Goal: Task Accomplishment & Management: Manage account settings

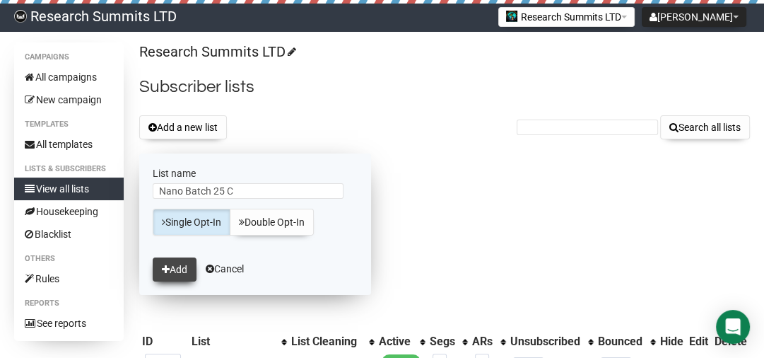
type input "Nano Batch 25 C"
click at [186, 274] on button "Add" at bounding box center [175, 269] width 44 height 24
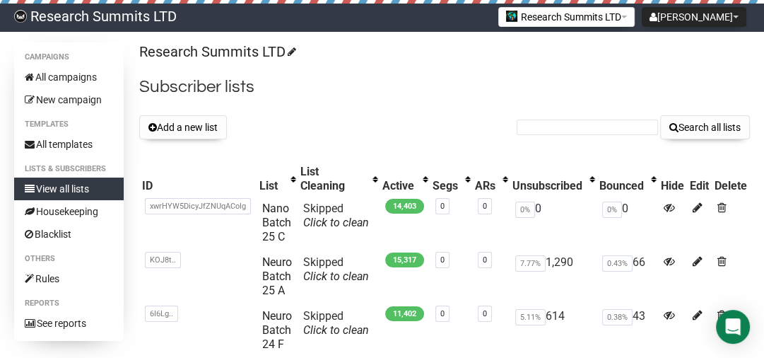
click at [325, 129] on div "Add a new list Search all lists" at bounding box center [444, 127] width 611 height 24
click at [175, 128] on button "Add a new list" at bounding box center [183, 127] width 88 height 24
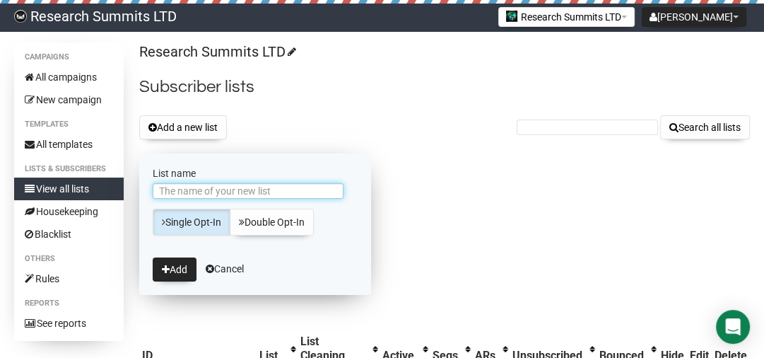
click at [255, 194] on input "List name" at bounding box center [248, 191] width 191 height 16
type input "Nano Batch 25 B"
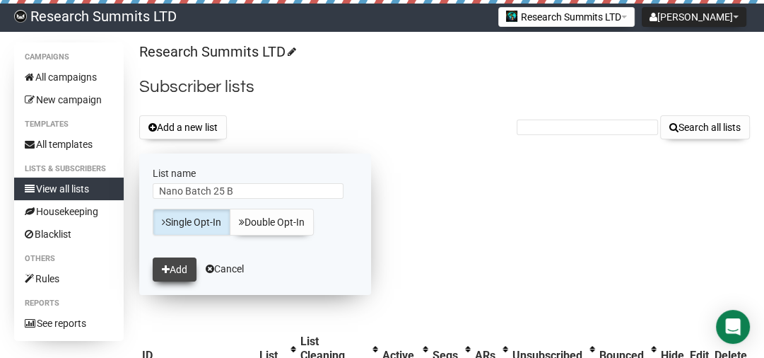
click at [187, 269] on button "Add" at bounding box center [175, 269] width 44 height 24
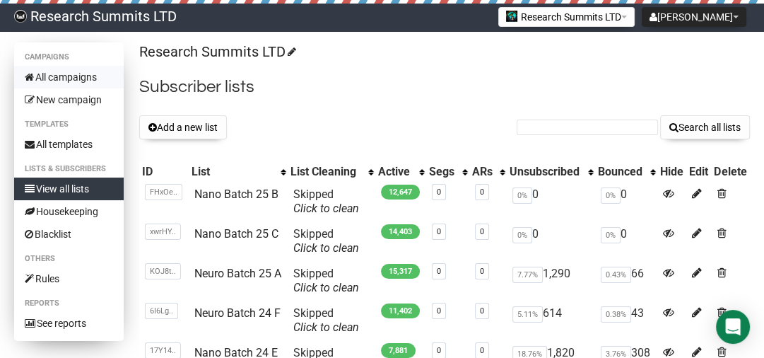
click at [70, 78] on link "All campaigns" at bounding box center [69, 77] width 110 height 23
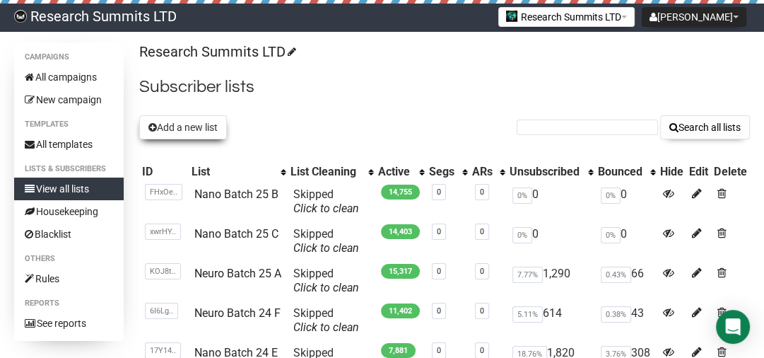
click at [197, 128] on button "Add a new list" at bounding box center [183, 127] width 88 height 24
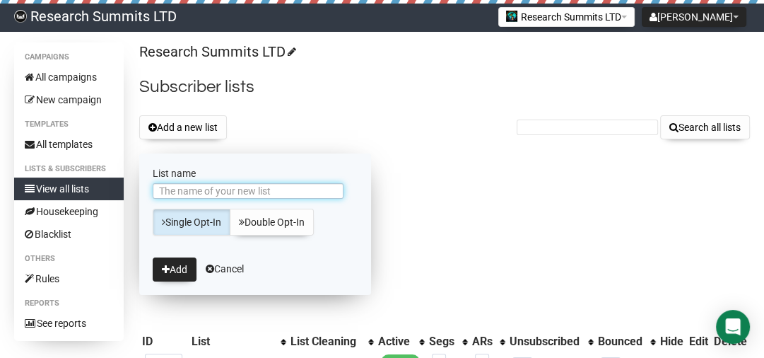
click at [218, 191] on input "List name" at bounding box center [248, 191] width 191 height 16
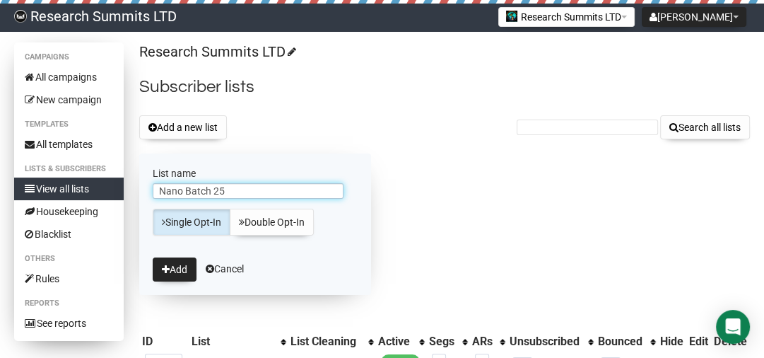
type input "Nano Batch 25"
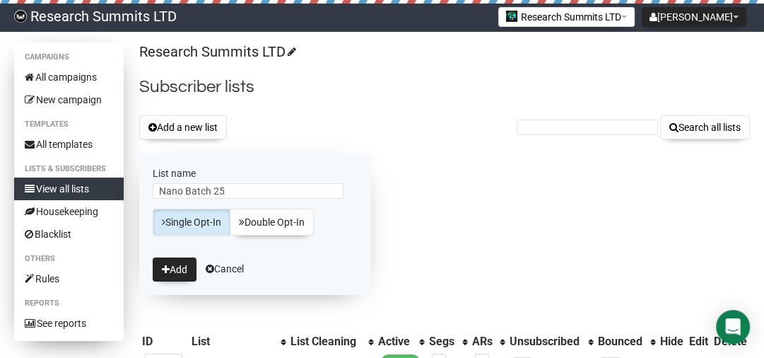
click at [98, 181] on link "View all lists" at bounding box center [69, 188] width 110 height 23
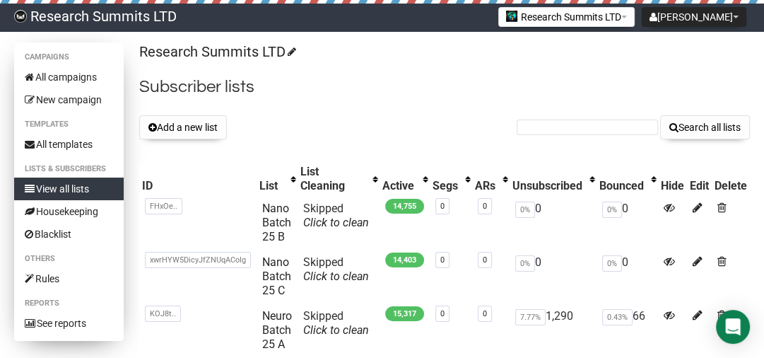
click at [105, 183] on link "View all lists" at bounding box center [69, 188] width 110 height 23
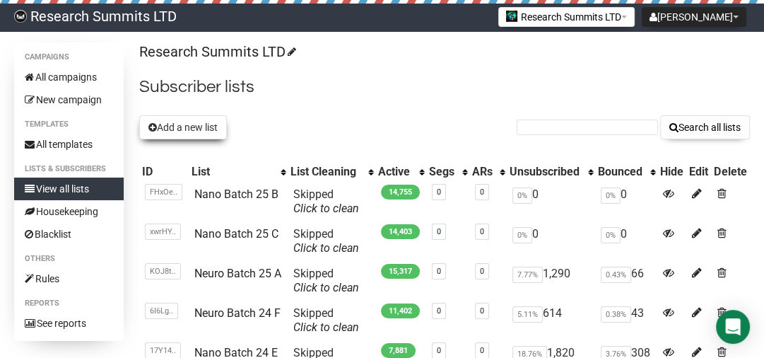
click at [196, 124] on button "Add a new list" at bounding box center [183, 127] width 88 height 24
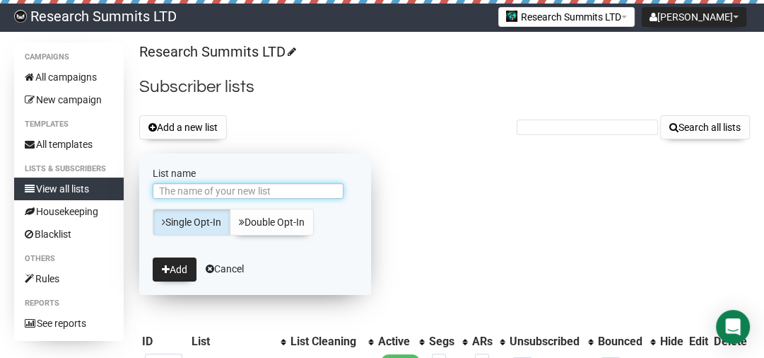
click at [207, 187] on input "List name" at bounding box center [248, 191] width 191 height 16
type input "Nano Batch 25 D"
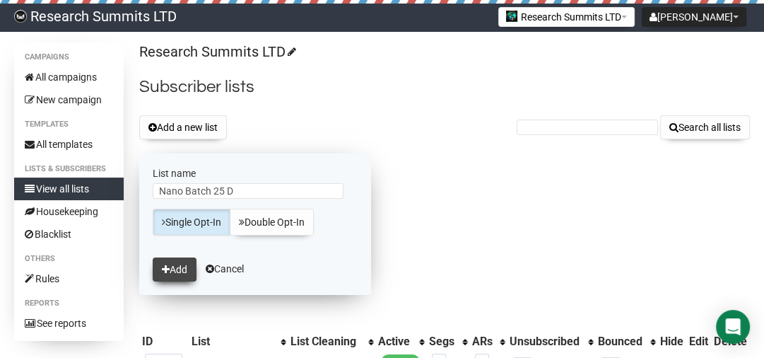
click at [177, 265] on button "Add" at bounding box center [175, 269] width 44 height 24
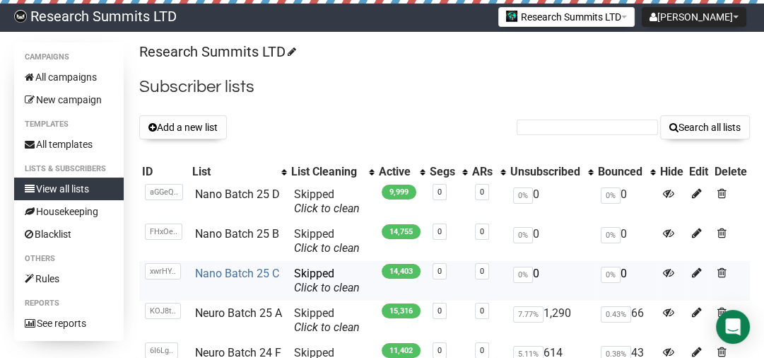
click at [251, 272] on link "Nano Batch 25 C" at bounding box center [237, 272] width 84 height 13
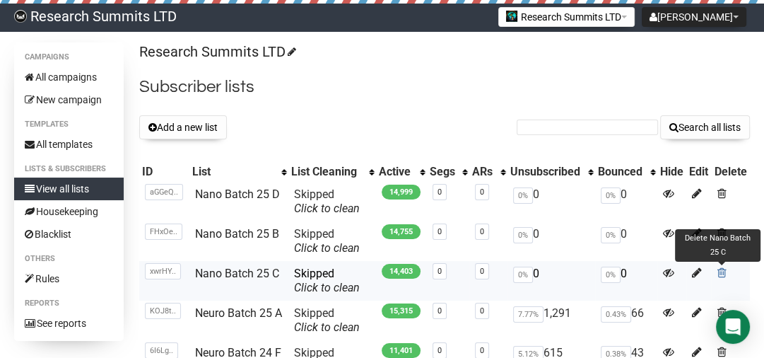
click at [721, 274] on span at bounding box center [721, 272] width 9 height 12
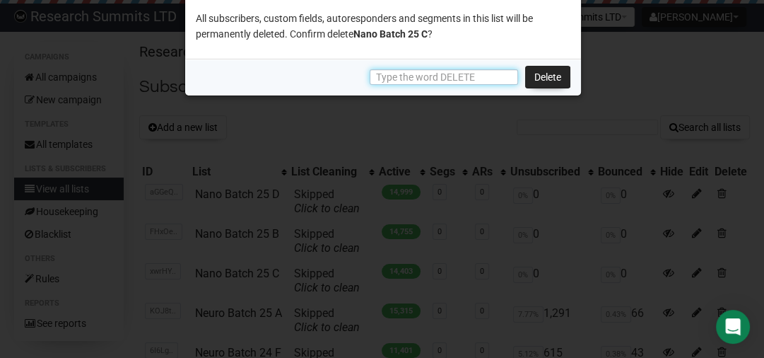
click at [482, 76] on input "text" at bounding box center [444, 77] width 148 height 16
type input "DELETE"
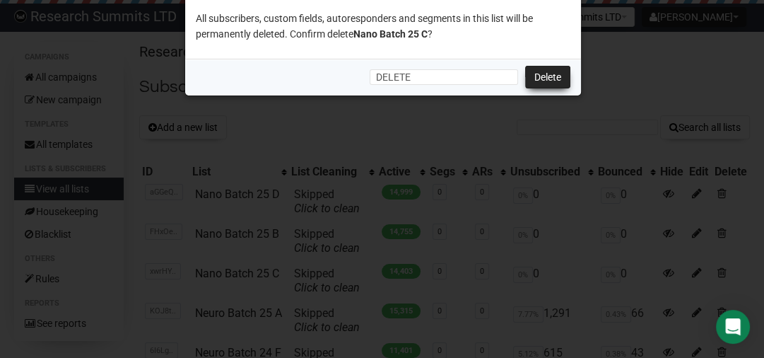
click at [553, 74] on link "Delete" at bounding box center [547, 77] width 45 height 23
click at [550, 80] on link "Delete" at bounding box center [547, 77] width 45 height 23
click at [537, 70] on link "Delete" at bounding box center [547, 77] width 45 height 23
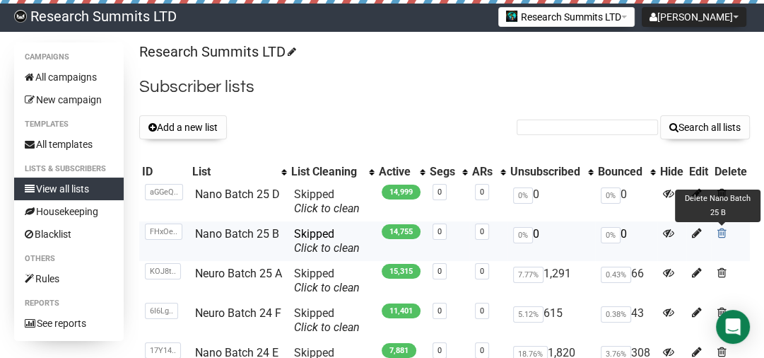
click at [721, 230] on span at bounding box center [721, 233] width 9 height 12
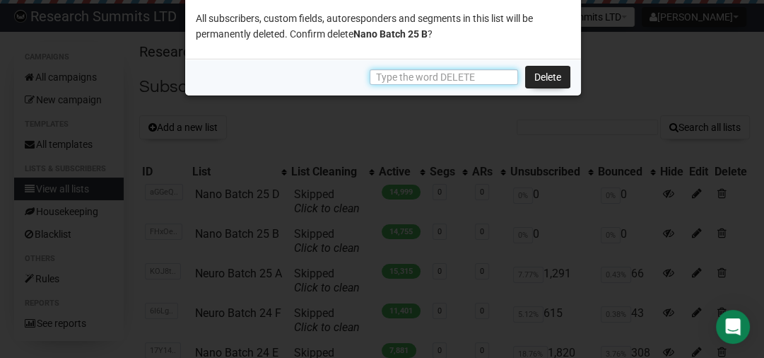
click at [464, 78] on input "text" at bounding box center [444, 77] width 148 height 16
type input "DELETE"
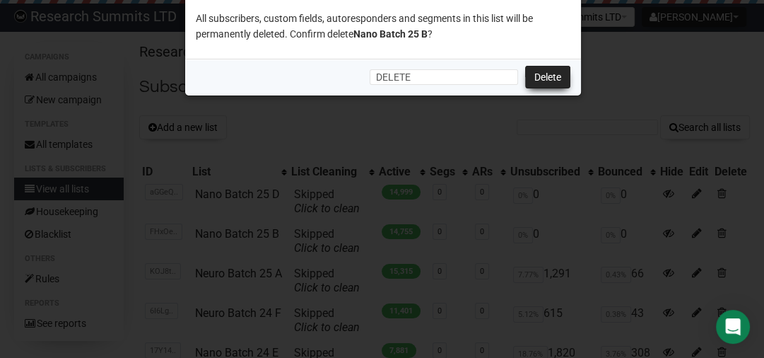
click at [548, 71] on link "Delete" at bounding box center [547, 77] width 45 height 23
click at [540, 66] on link "Delete" at bounding box center [547, 77] width 45 height 23
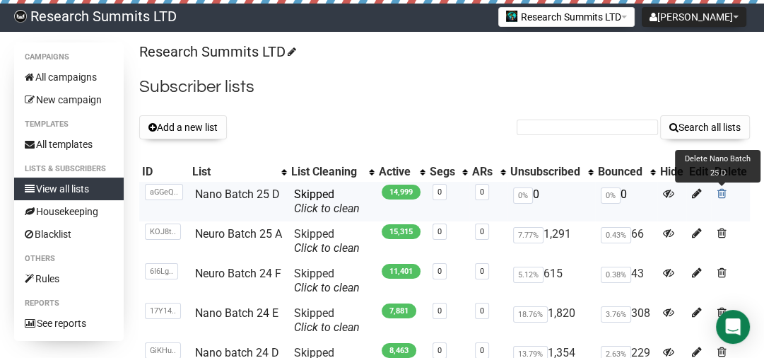
click at [722, 189] on span at bounding box center [721, 193] width 9 height 12
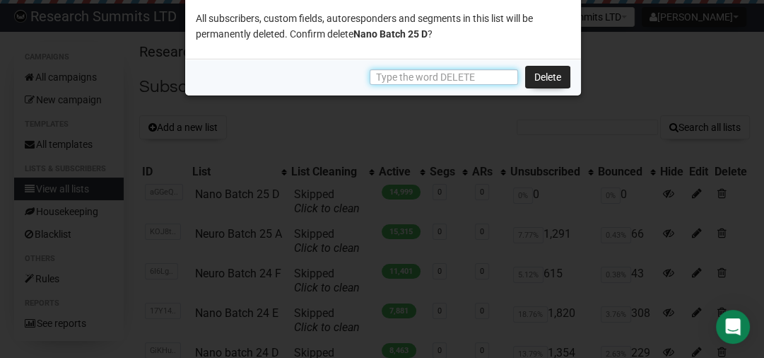
click at [388, 78] on input "text" at bounding box center [444, 77] width 148 height 16
type input "DELETE"
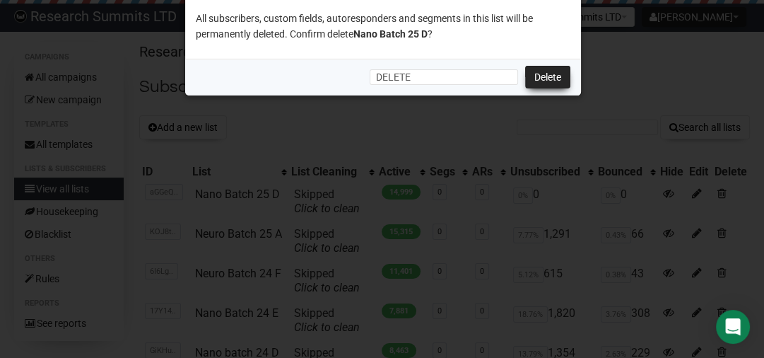
click at [536, 76] on link "Delete" at bounding box center [547, 77] width 45 height 23
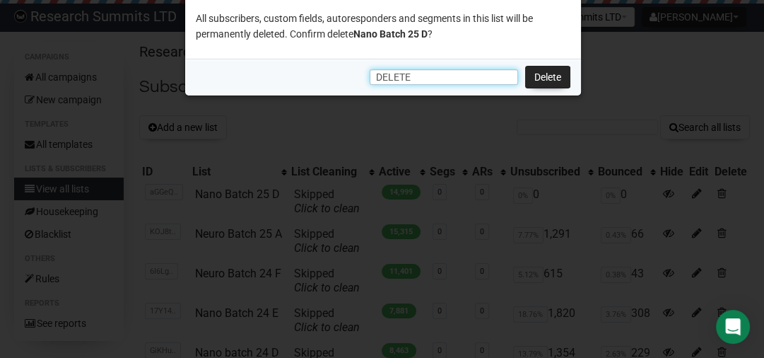
click at [445, 76] on input "DELETE" at bounding box center [444, 77] width 148 height 16
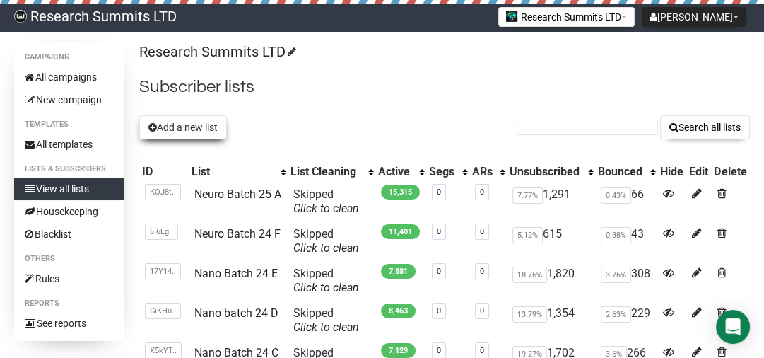
click at [195, 119] on button "Add a new list" at bounding box center [183, 127] width 88 height 24
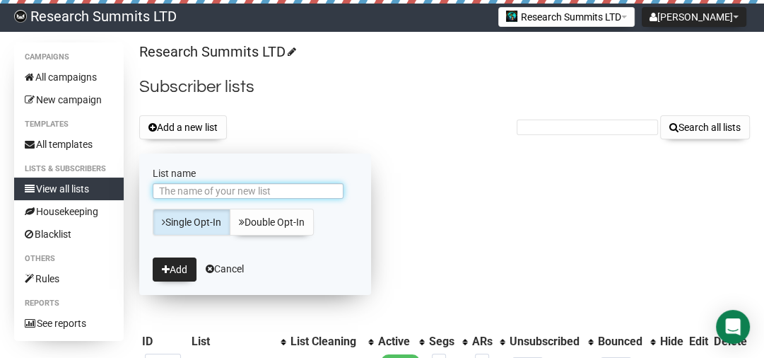
click at [201, 189] on input "List name" at bounding box center [248, 191] width 191 height 16
drag, startPoint x: 237, startPoint y: 189, endPoint x: 223, endPoint y: 190, distance: 13.4
click at [223, 190] on input "Neuro Batch 23 D" at bounding box center [248, 191] width 191 height 16
type input "Neuro Batch 25 B"
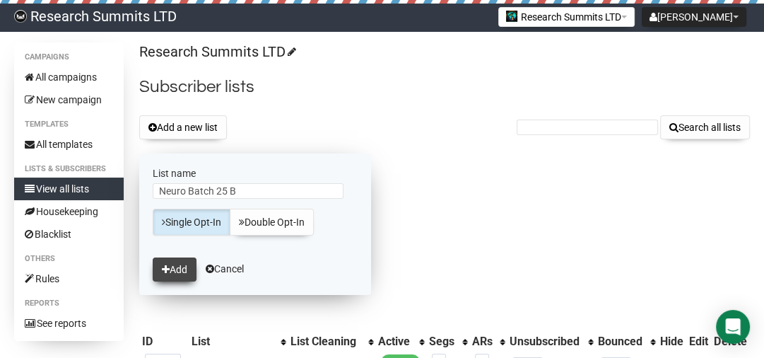
click at [182, 264] on button "Add" at bounding box center [175, 269] width 44 height 24
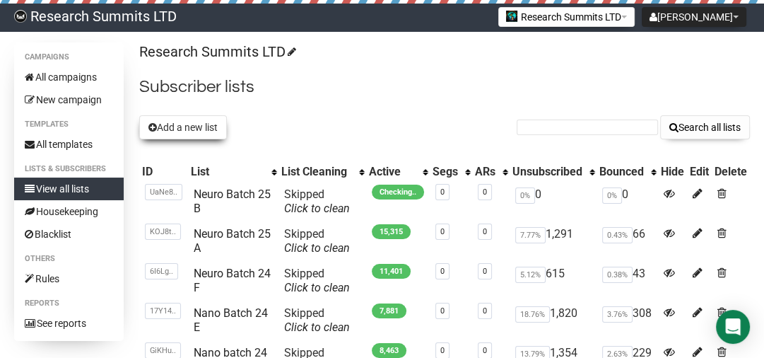
click at [181, 129] on button "Add a new list" at bounding box center [183, 127] width 88 height 24
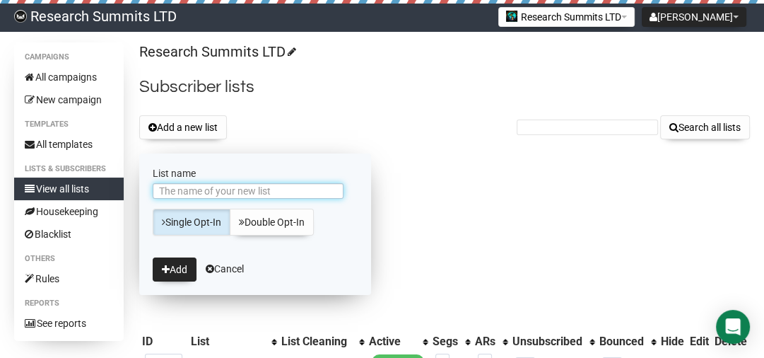
click at [249, 194] on input "List name" at bounding box center [248, 191] width 191 height 16
drag, startPoint x: 233, startPoint y: 192, endPoint x: 220, endPoint y: 191, distance: 12.8
click at [220, 191] on input "Neuro Batch 23 D" at bounding box center [248, 191] width 191 height 16
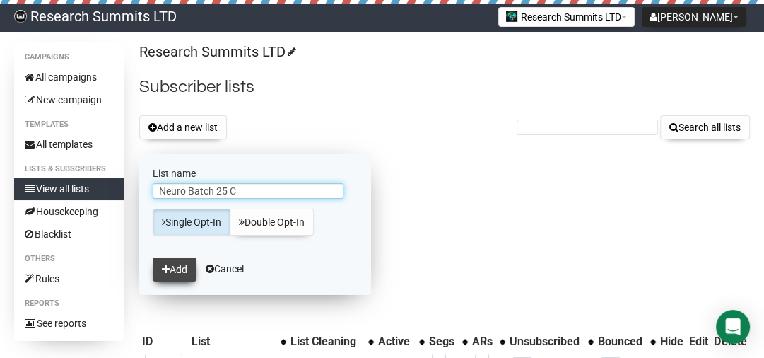
type input "Neuro Batch 25 C"
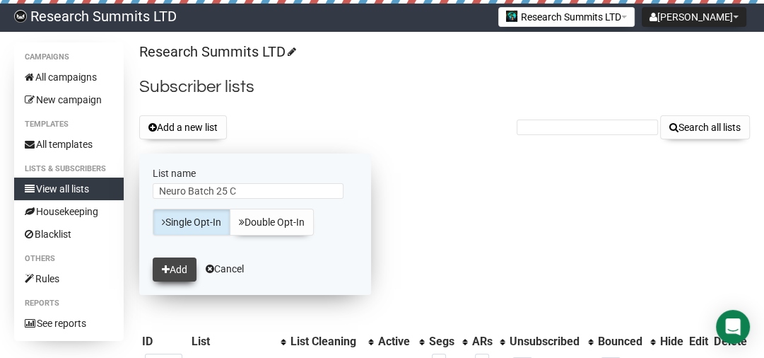
click at [172, 264] on button "Add" at bounding box center [175, 269] width 44 height 24
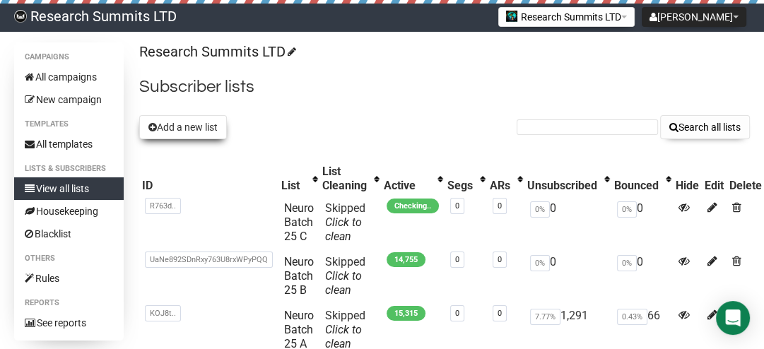
click at [172, 123] on button "Add a new list" at bounding box center [183, 127] width 88 height 24
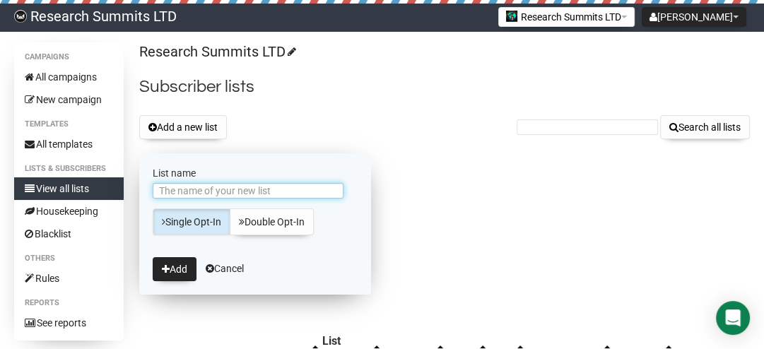
click at [209, 189] on input "List name" at bounding box center [248, 191] width 191 height 16
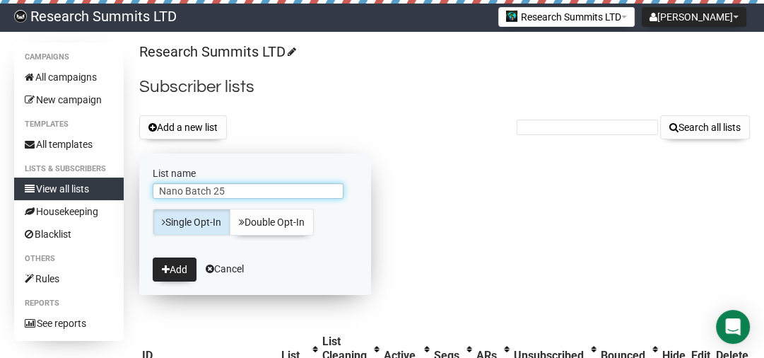
type input "Nano Batch 25 D"
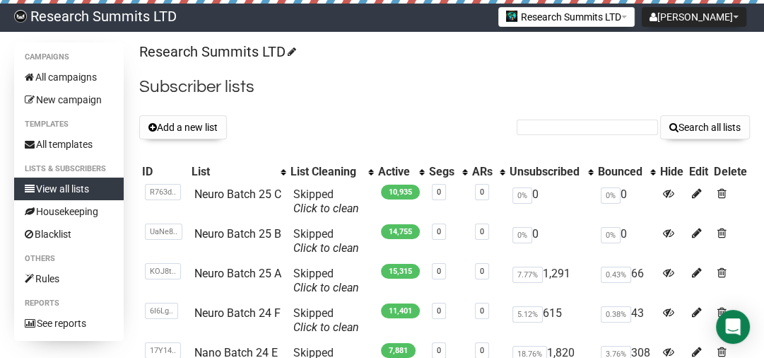
click at [178, 123] on button "Add a new list" at bounding box center [183, 127] width 88 height 24
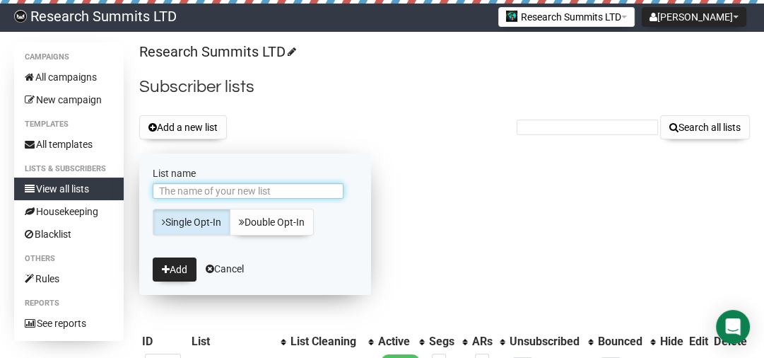
click at [215, 194] on input "List name" at bounding box center [248, 191] width 191 height 16
type input "Nano Batch 25 D"
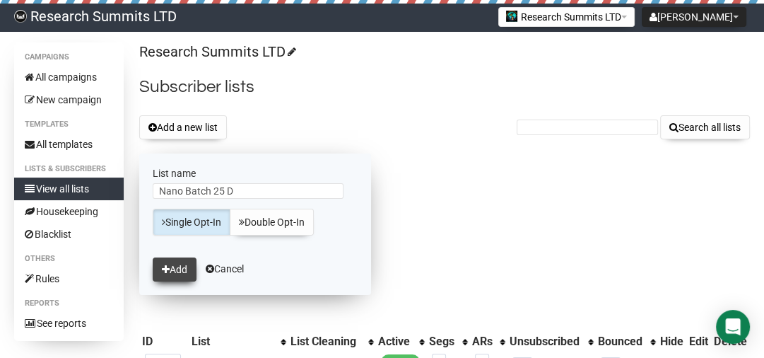
click at [184, 273] on button "Add" at bounding box center [175, 269] width 44 height 24
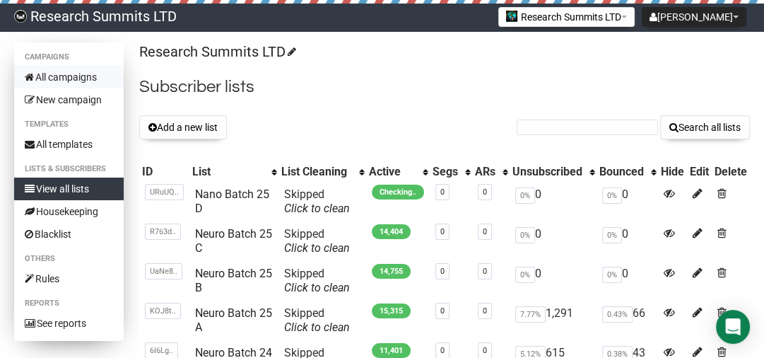
click at [73, 81] on link "All campaigns" at bounding box center [69, 77] width 110 height 23
